Goal: Use online tool/utility: Utilize a website feature to perform a specific function

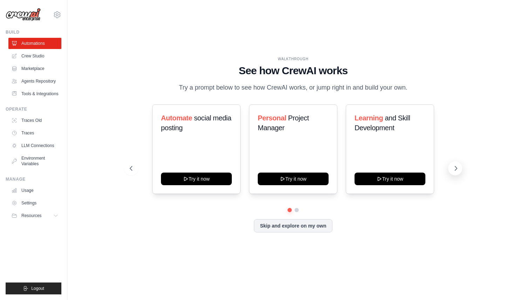
click at [450, 172] on button at bounding box center [455, 169] width 14 height 14
click at [41, 55] on link "Crew Studio" at bounding box center [35, 55] width 53 height 11
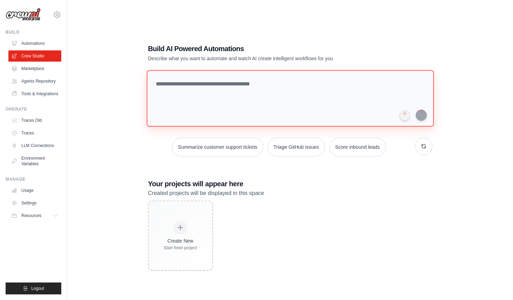
click at [205, 90] on textarea at bounding box center [289, 98] width 287 height 57
type textarea "*"
click at [190, 85] on textarea "********" at bounding box center [291, 98] width 290 height 57
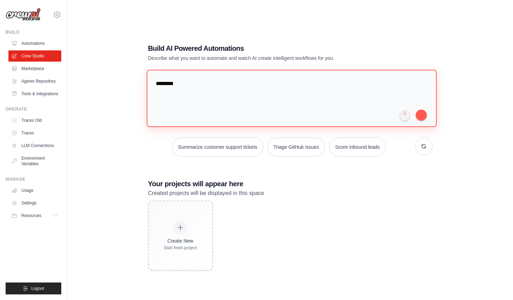
click at [190, 85] on textarea "********" at bounding box center [291, 98] width 290 height 57
click at [238, 78] on textarea "********" at bounding box center [291, 98] width 290 height 57
paste textarea "**********"
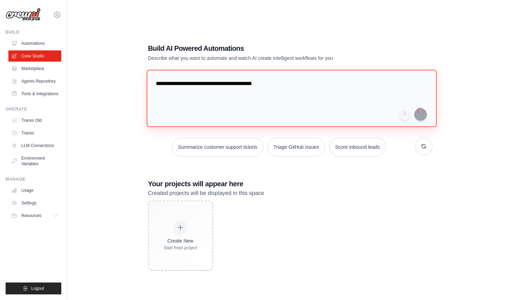
type textarea "**********"
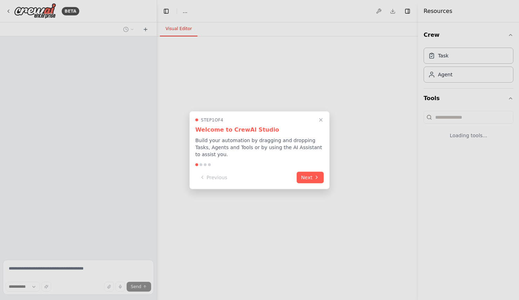
select select "****"
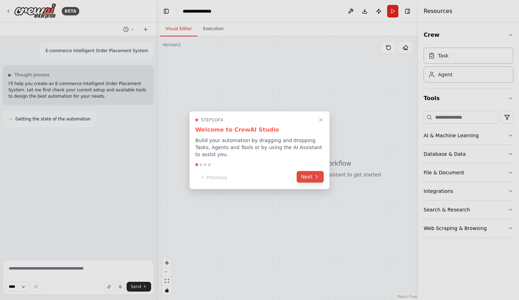
click at [319, 175] on button "Next" at bounding box center [309, 177] width 27 height 12
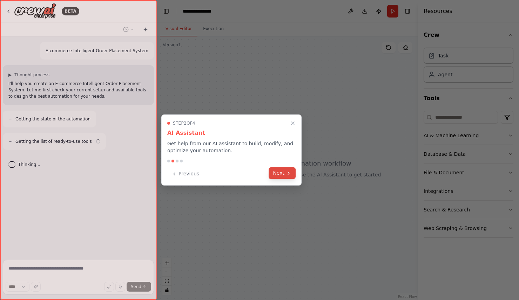
click at [283, 174] on button "Next" at bounding box center [281, 173] width 27 height 12
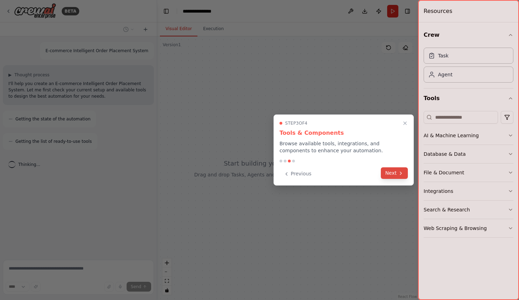
click at [402, 171] on icon at bounding box center [401, 174] width 6 height 6
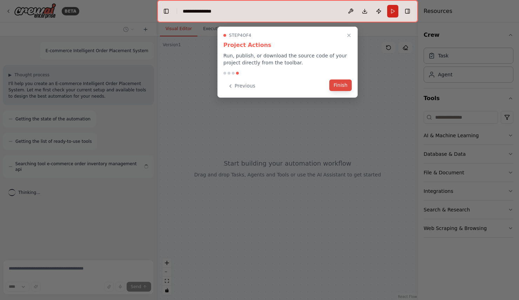
click at [345, 91] on button "Finish" at bounding box center [340, 86] width 22 height 12
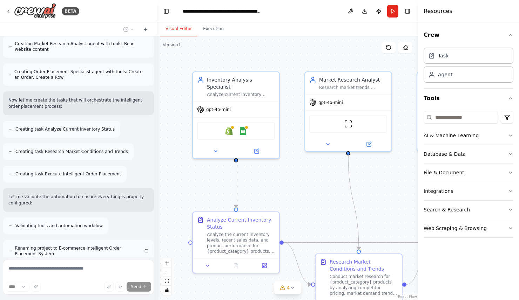
scroll to position [269, 0]
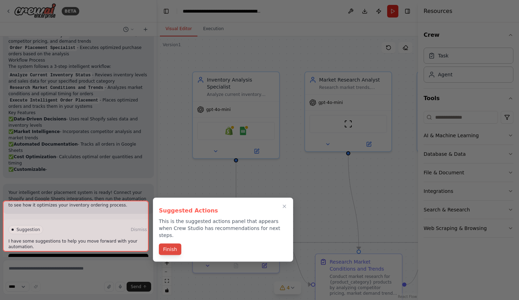
click at [172, 244] on button "Finish" at bounding box center [170, 250] width 22 height 12
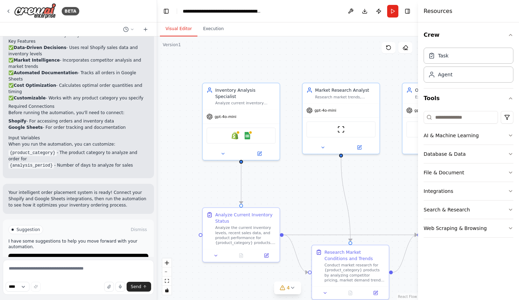
scroll to position [609, 0]
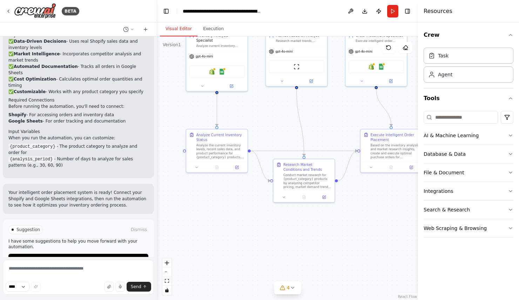
drag, startPoint x: 286, startPoint y: 174, endPoint x: 252, endPoint y: 103, distance: 79.2
click at [252, 103] on div ".deletable-edge-delete-btn { width: 20px; height: 20px; border: 0px solid #ffff…" at bounding box center [287, 168] width 261 height 264
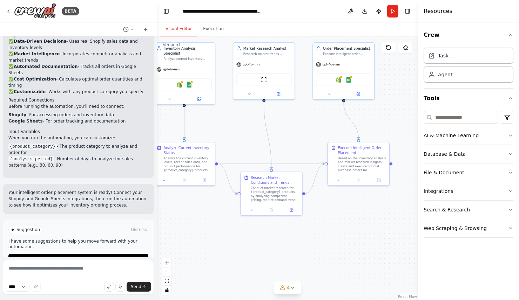
drag, startPoint x: 269, startPoint y: 119, endPoint x: 233, endPoint y: 131, distance: 37.9
click at [234, 132] on div ".deletable-edge-delete-btn { width: 20px; height: 20px; border: 0px solid #ffff…" at bounding box center [287, 168] width 261 height 264
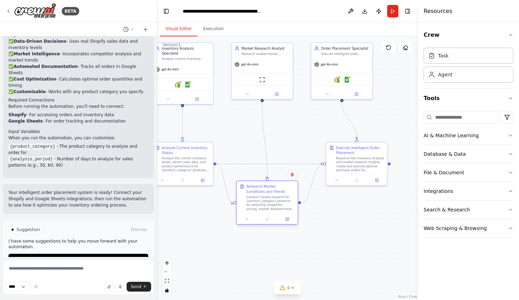
drag, startPoint x: 282, startPoint y: 188, endPoint x: 280, endPoint y: 197, distance: 8.7
click at [280, 197] on div "Conduct market research for {product_category} products by analyzing competitor…" at bounding box center [270, 203] width 48 height 16
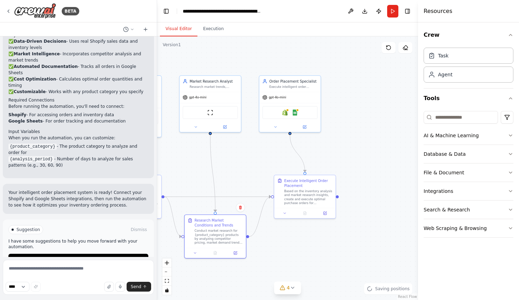
drag, startPoint x: 304, startPoint y: 124, endPoint x: 253, endPoint y: 157, distance: 61.4
click at [253, 157] on div ".deletable-edge-delete-btn { width: 20px; height: 20px; border: 0px solid #ffff…" at bounding box center [287, 168] width 261 height 264
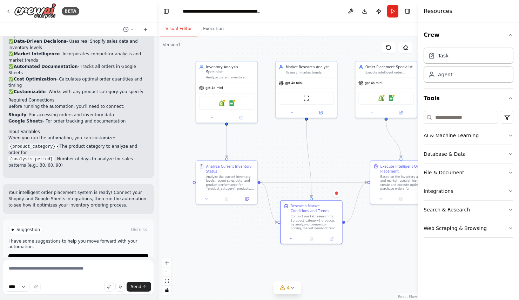
drag, startPoint x: 253, startPoint y: 157, endPoint x: 349, endPoint y: 142, distance: 97.1
click at [349, 142] on div ".deletable-edge-delete-btn { width: 20px; height: 20px; border: 0px solid #ffff…" at bounding box center [287, 168] width 261 height 264
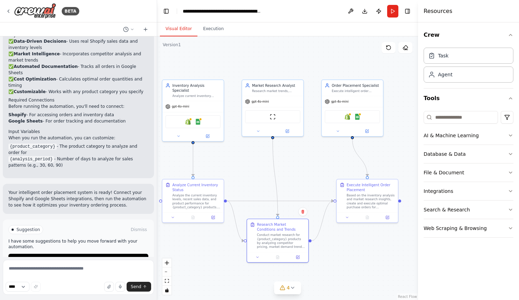
drag, startPoint x: 329, startPoint y: 157, endPoint x: 295, endPoint y: 176, distance: 38.4
click at [266, 87] on div "Market Research Analyst Research market trends, competitor pricing, and demand …" at bounding box center [276, 87] width 48 height 10
click at [347, 90] on div "Execute intelligent order placements for {product_category} products based on i…" at bounding box center [355, 90] width 48 height 4
click at [405, 162] on div ".deletable-edge-delete-btn { width: 20px; height: 20px; border: 0px solid #ffff…" at bounding box center [287, 168] width 261 height 264
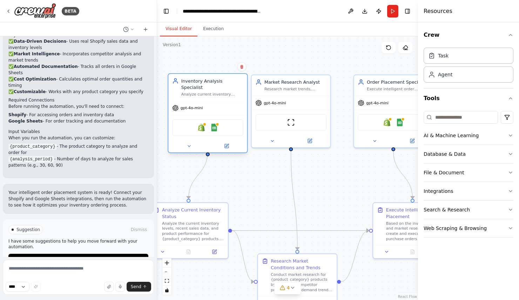
drag, startPoint x: 208, startPoint y: 97, endPoint x: 227, endPoint y: 97, distance: 18.9
click at [227, 101] on div "gpt-4o-mini" at bounding box center [207, 108] width 78 height 14
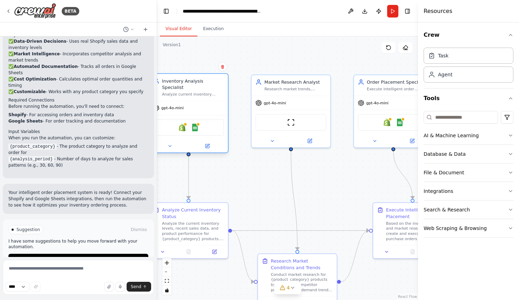
drag, startPoint x: 227, startPoint y: 97, endPoint x: 210, endPoint y: 97, distance: 17.9
click at [210, 101] on div "gpt-4o-mini" at bounding box center [188, 108] width 78 height 14
drag, startPoint x: 210, startPoint y: 47, endPoint x: 268, endPoint y: 48, distance: 58.5
click at [268, 48] on div ".deletable-edge-delete-btn { width: 20px; height: 20px; border: 0px solid #ffff…" at bounding box center [287, 168] width 261 height 264
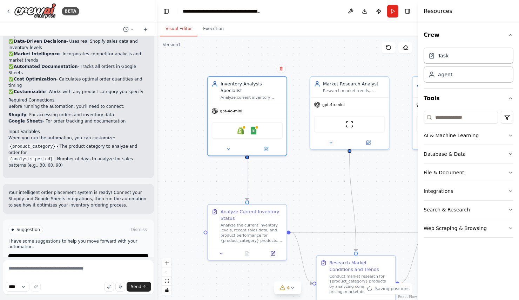
click at [268, 48] on div ".deletable-edge-delete-btn { width: 20px; height: 20px; border: 0px solid #ffff…" at bounding box center [287, 168] width 261 height 264
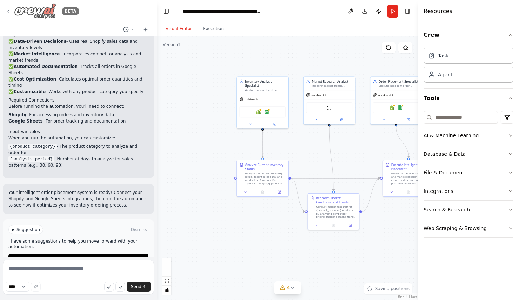
click at [10, 7] on div "BETA" at bounding box center [43, 11] width 74 height 16
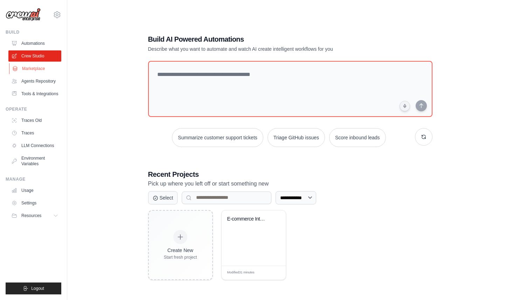
click at [36, 71] on link "Marketplace" at bounding box center [35, 68] width 53 height 11
